Goal: Information Seeking & Learning: Learn about a topic

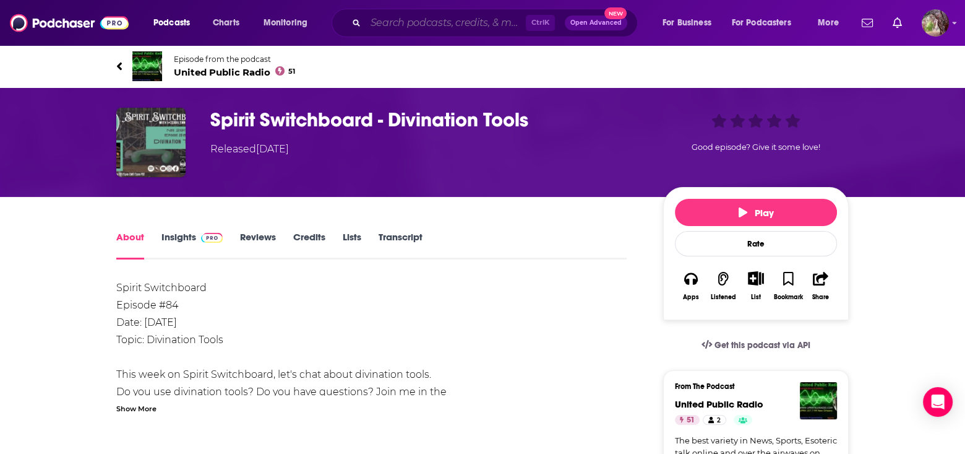
click at [405, 24] on input "Search podcasts, credits, & more..." at bounding box center [446, 23] width 160 height 20
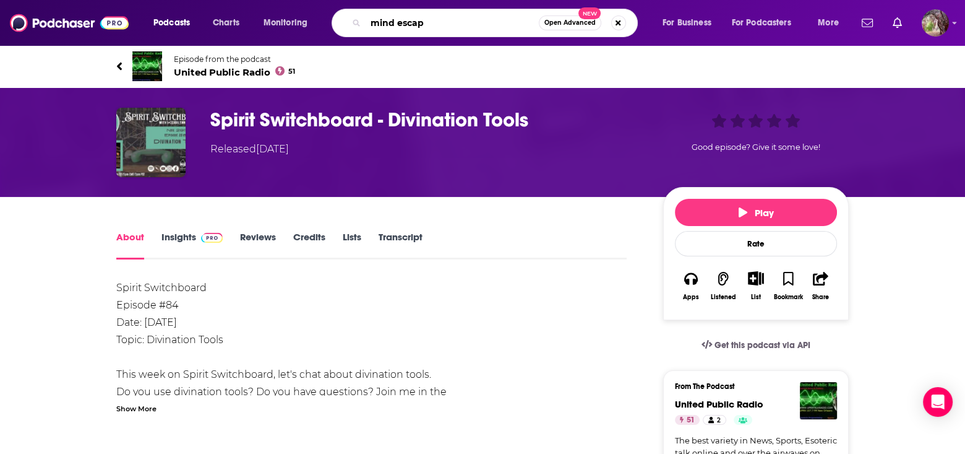
type input "mind escape"
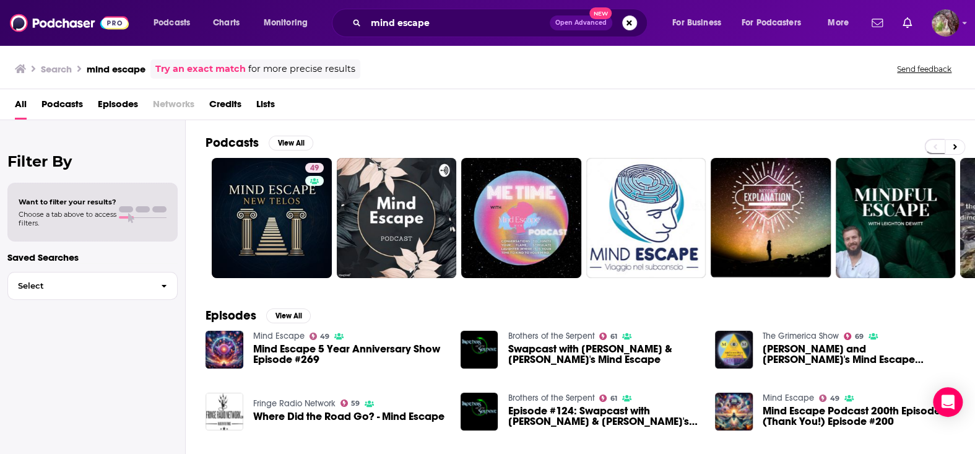
click at [280, 347] on span "Mind Escape 5 Year Anniversary Show Episode #269" at bounding box center [349, 353] width 192 height 21
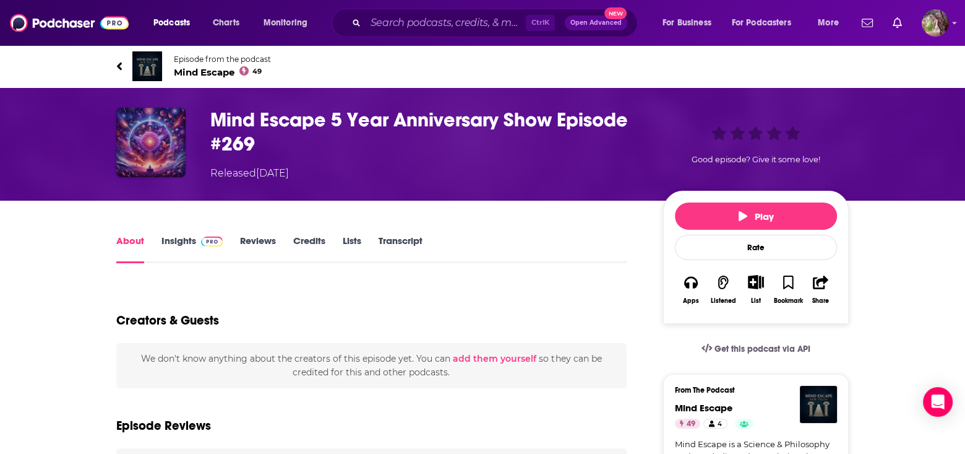
click at [157, 141] on img "Mind Escape 5 Year Anniversary Show Episode #269" at bounding box center [150, 142] width 69 height 69
click at [177, 241] on link "Insights" at bounding box center [192, 249] width 61 height 28
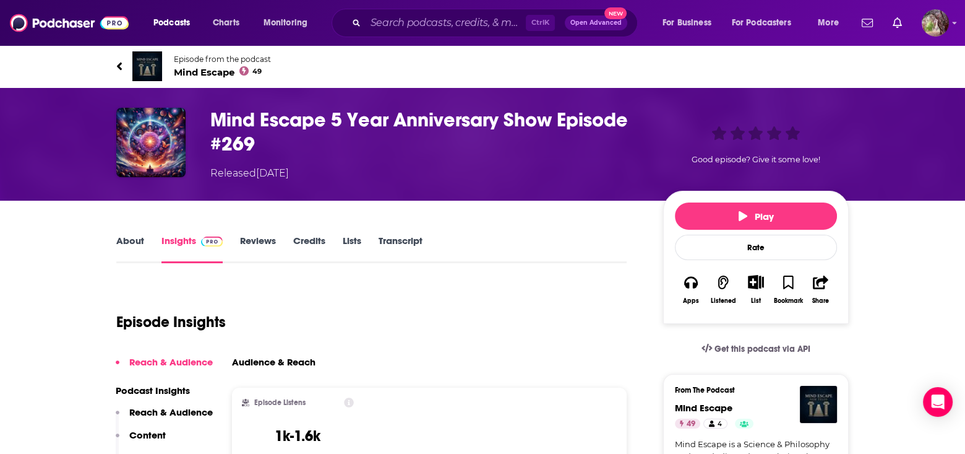
click at [123, 251] on link "About" at bounding box center [130, 249] width 28 height 28
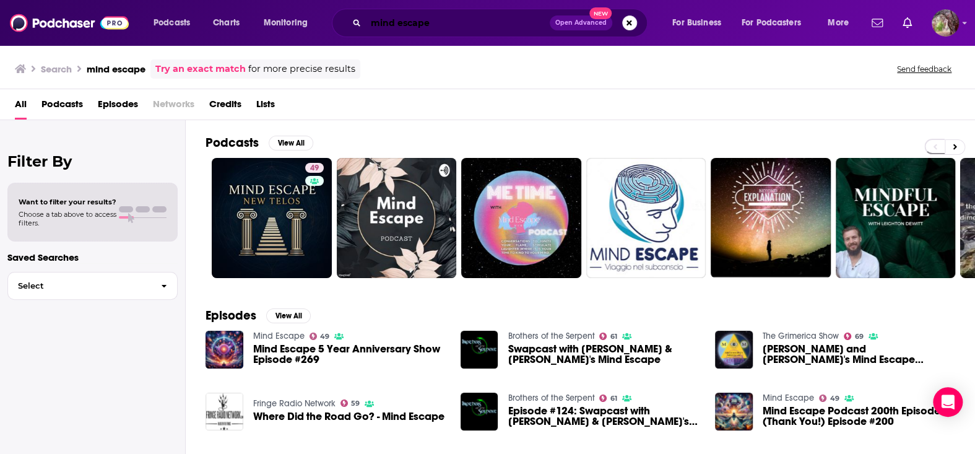
click at [371, 24] on input "mind escape" at bounding box center [458, 23] width 184 height 20
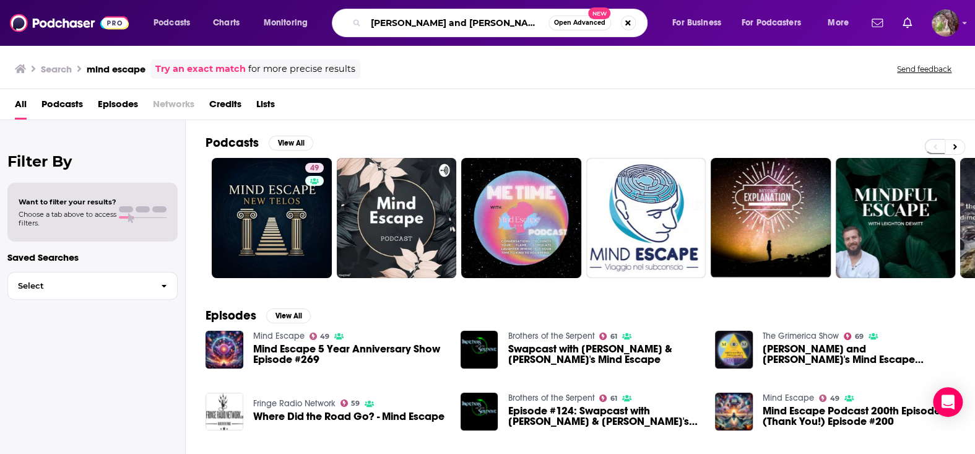
click at [532, 18] on input "[PERSON_NAME] and [PERSON_NAME]'s mind escape" at bounding box center [457, 23] width 183 height 20
type input "[PERSON_NAME] and [PERSON_NAME]'s mind escape"
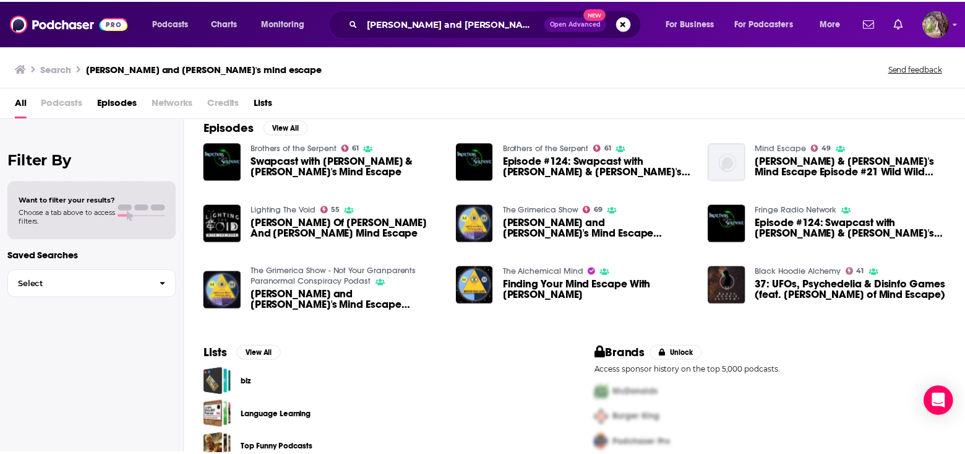
scroll to position [37, 0]
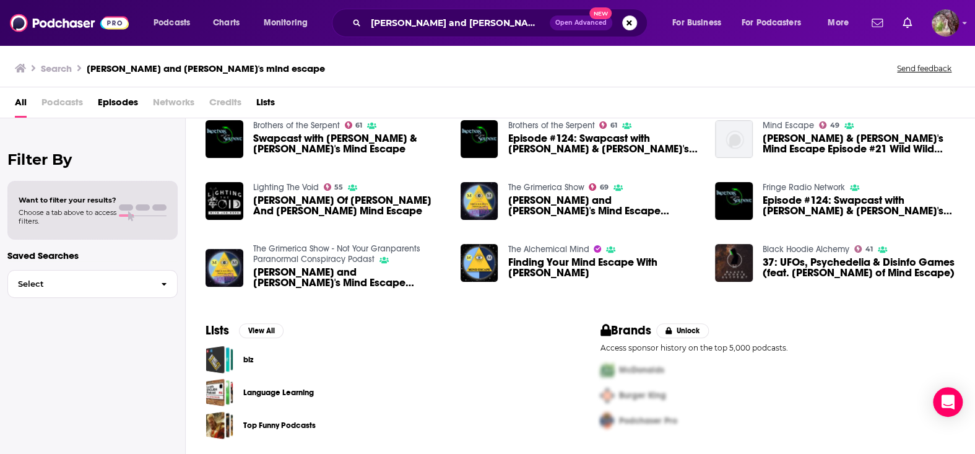
click at [801, 133] on span "[PERSON_NAME] & [PERSON_NAME]'s Mind Escape Episode #21 Wild Wild Country and S…" at bounding box center [858, 143] width 192 height 21
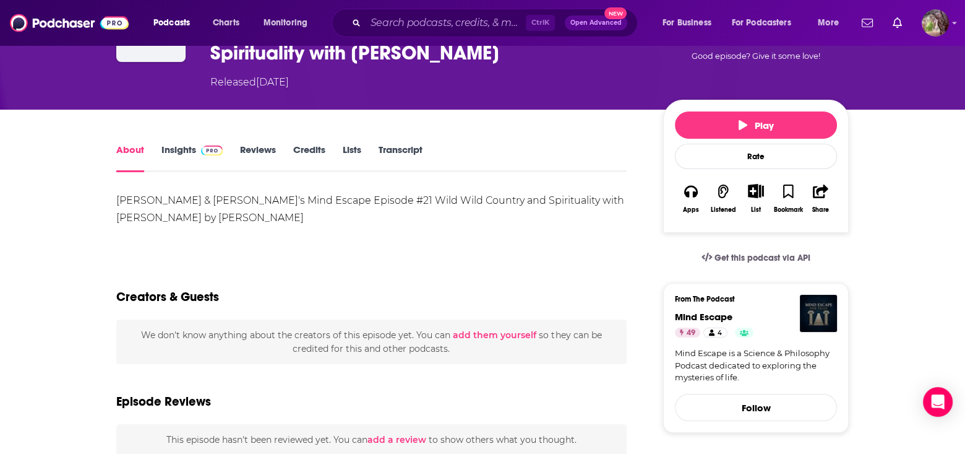
scroll to position [124, 0]
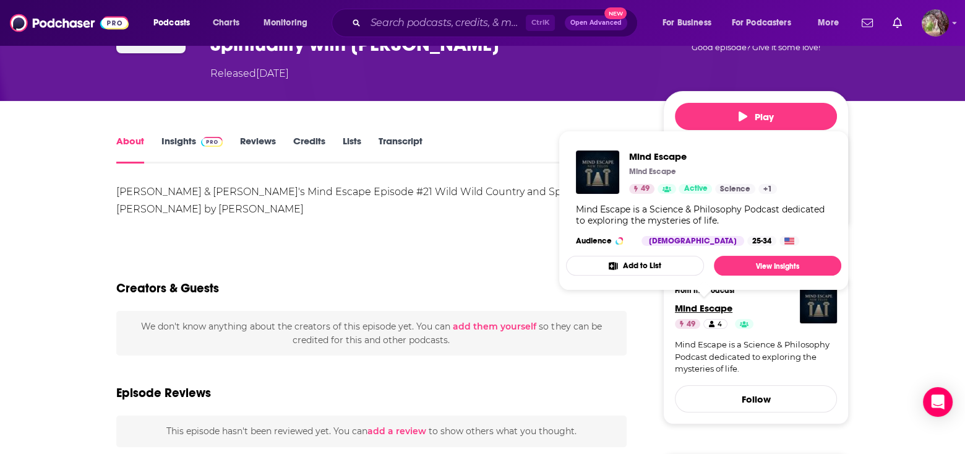
click at [689, 309] on span "Mind Escape" at bounding box center [704, 308] width 58 height 12
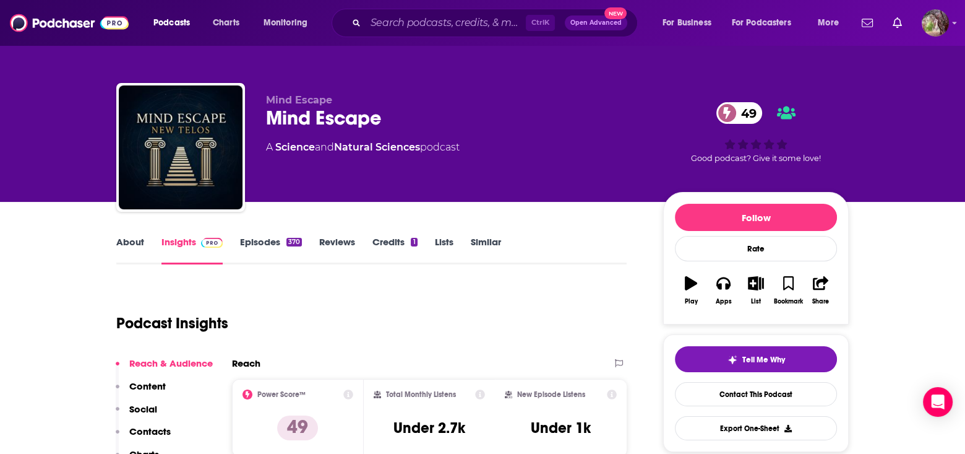
click at [135, 240] on link "About" at bounding box center [130, 250] width 28 height 28
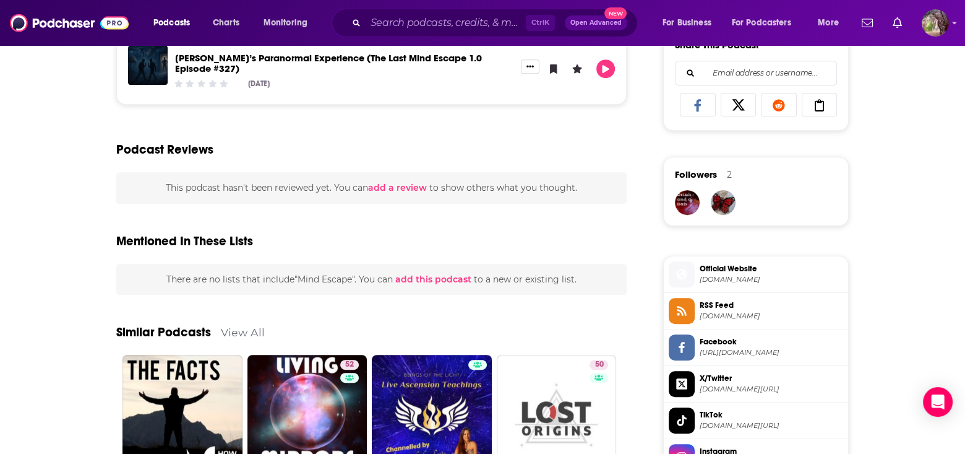
scroll to position [990, 0]
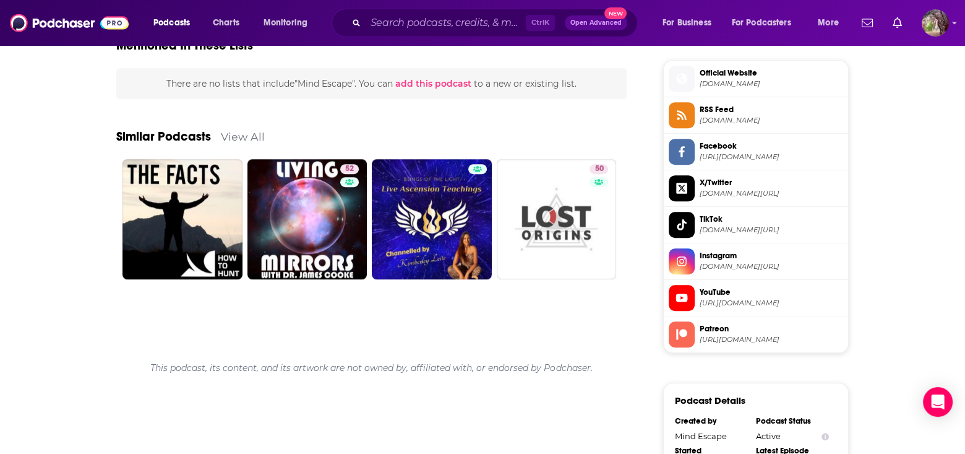
click at [715, 286] on span "YouTube" at bounding box center [772, 291] width 144 height 11
